Goal: Find contact information: Find contact information

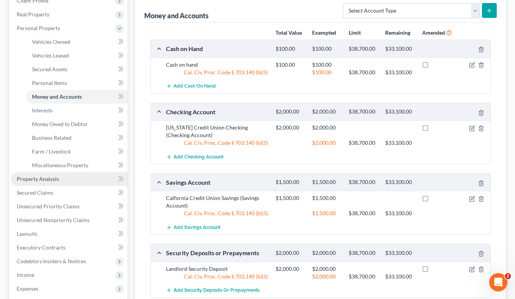
scroll to position [33, 0]
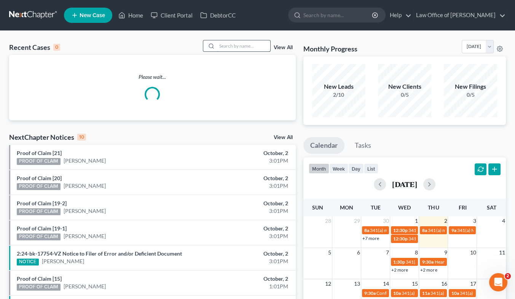
click at [231, 46] on input "search" at bounding box center [243, 45] width 53 height 11
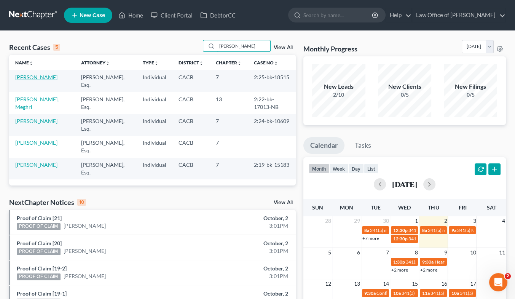
type input "[PERSON_NAME]"
click at [21, 80] on link "[PERSON_NAME]" at bounding box center [36, 77] width 42 height 6
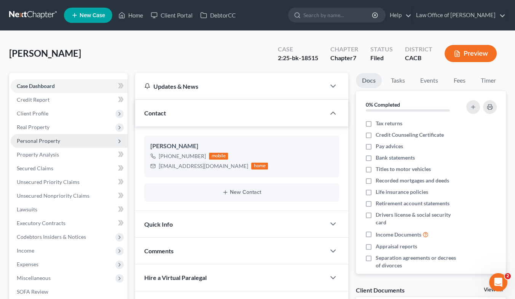
click at [52, 140] on span "Personal Property" at bounding box center [38, 140] width 43 height 6
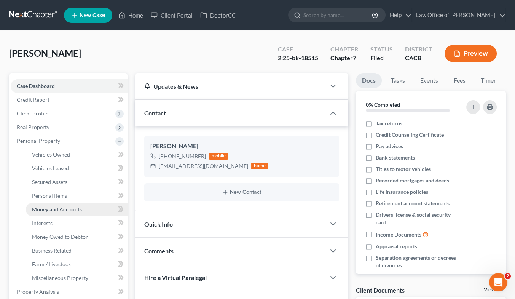
click at [72, 209] on span "Money and Accounts" at bounding box center [57, 209] width 50 height 6
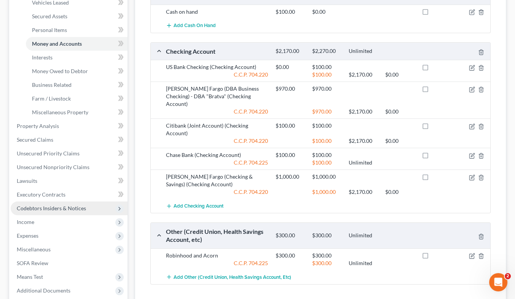
scroll to position [242, 0]
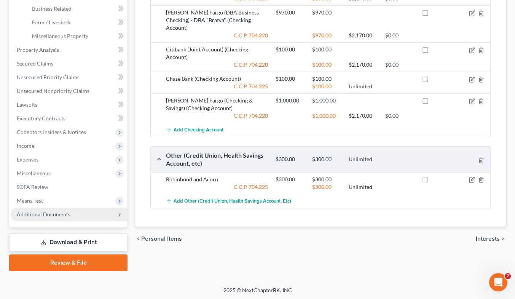
click at [59, 215] on span "Additional Documents" at bounding box center [44, 214] width 54 height 6
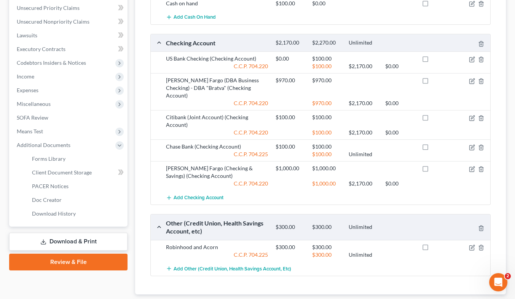
scroll to position [173, 0]
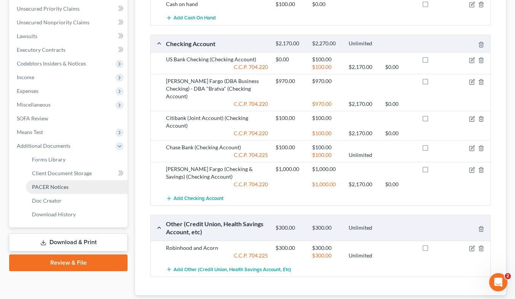
click at [61, 187] on span "PACER Notices" at bounding box center [50, 186] width 37 height 6
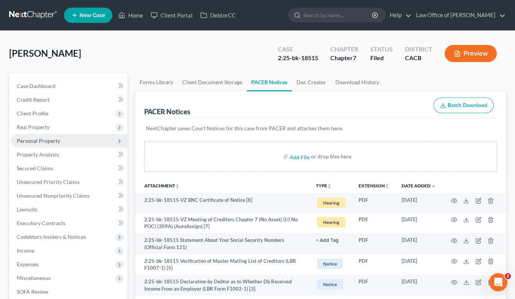
click at [46, 137] on span "Personal Property" at bounding box center [69, 141] width 117 height 14
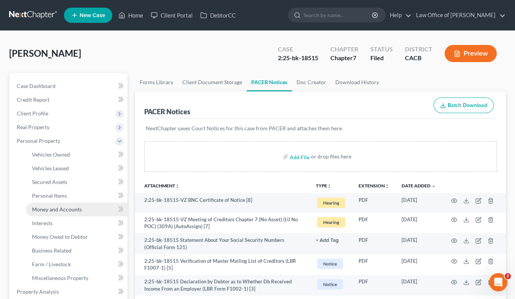
click at [67, 207] on span "Money and Accounts" at bounding box center [57, 209] width 50 height 6
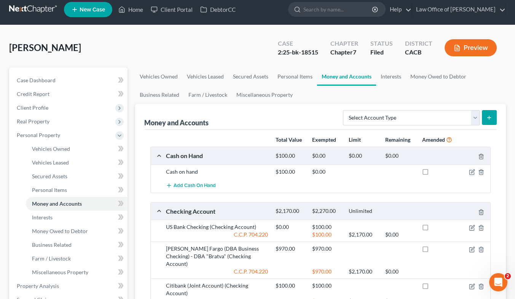
scroll to position [5, 0]
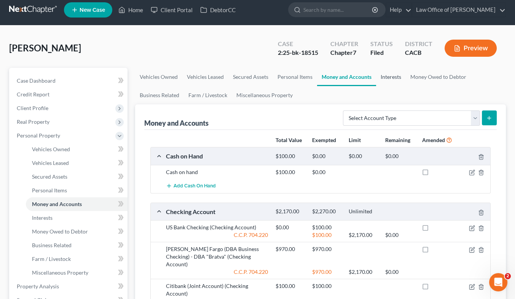
click at [391, 75] on link "Interests" at bounding box center [391, 77] width 30 height 18
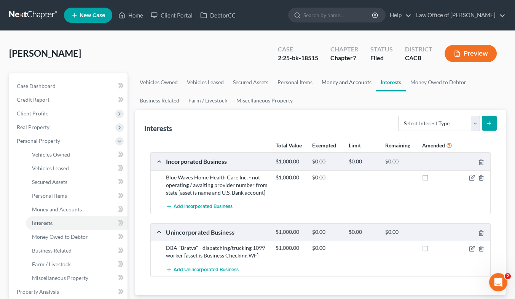
click at [336, 83] on link "Money and Accounts" at bounding box center [346, 82] width 59 height 18
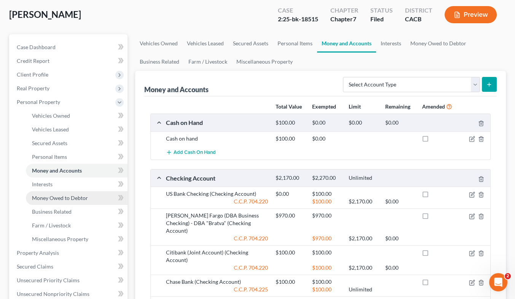
scroll to position [38, 0]
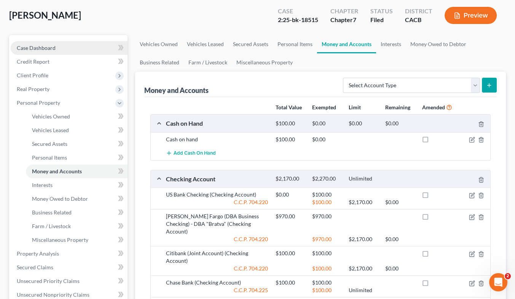
click at [48, 49] on span "Case Dashboard" at bounding box center [36, 48] width 39 height 6
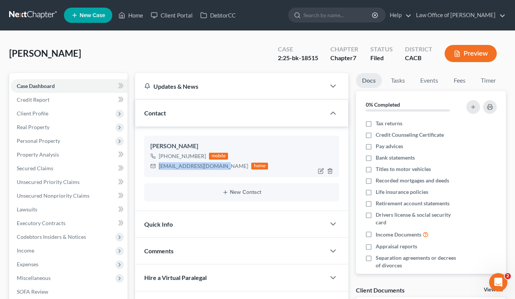
drag, startPoint x: 224, startPoint y: 164, endPoint x: 159, endPoint y: 167, distance: 64.4
click at [159, 167] on div "[EMAIL_ADDRESS][DOMAIN_NAME] home" at bounding box center [209, 166] width 118 height 10
copy div "[EMAIL_ADDRESS][DOMAIN_NAME]"
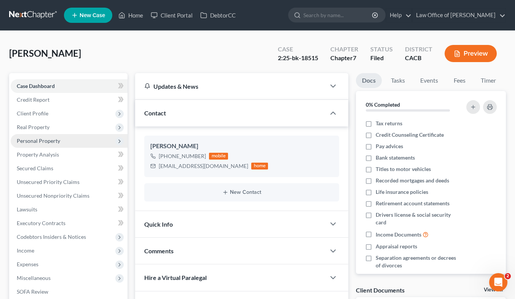
click at [49, 137] on span "Personal Property" at bounding box center [38, 140] width 43 height 6
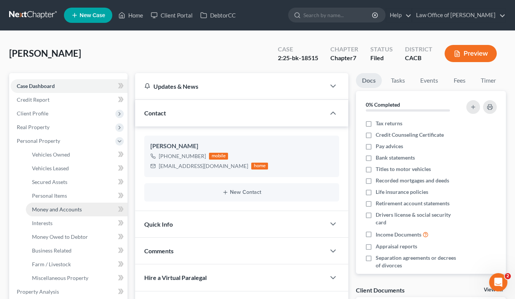
click at [56, 210] on span "Money and Accounts" at bounding box center [57, 209] width 50 height 6
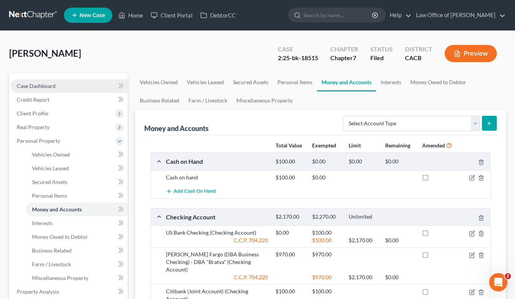
click at [37, 83] on span "Case Dashboard" at bounding box center [36, 86] width 39 height 6
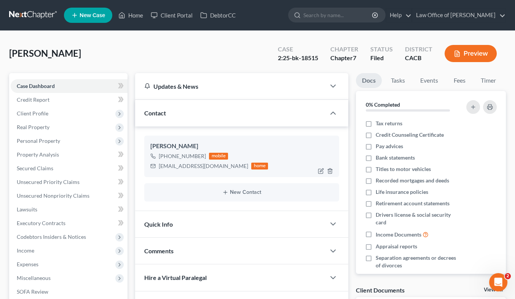
drag, startPoint x: 202, startPoint y: 154, endPoint x: 166, endPoint y: 154, distance: 36.5
click at [166, 154] on div "[PHONE_NUMBER]" at bounding box center [182, 156] width 47 height 8
copy div "[PHONE_NUMBER]"
